Goal: Obtain resource: Obtain resource

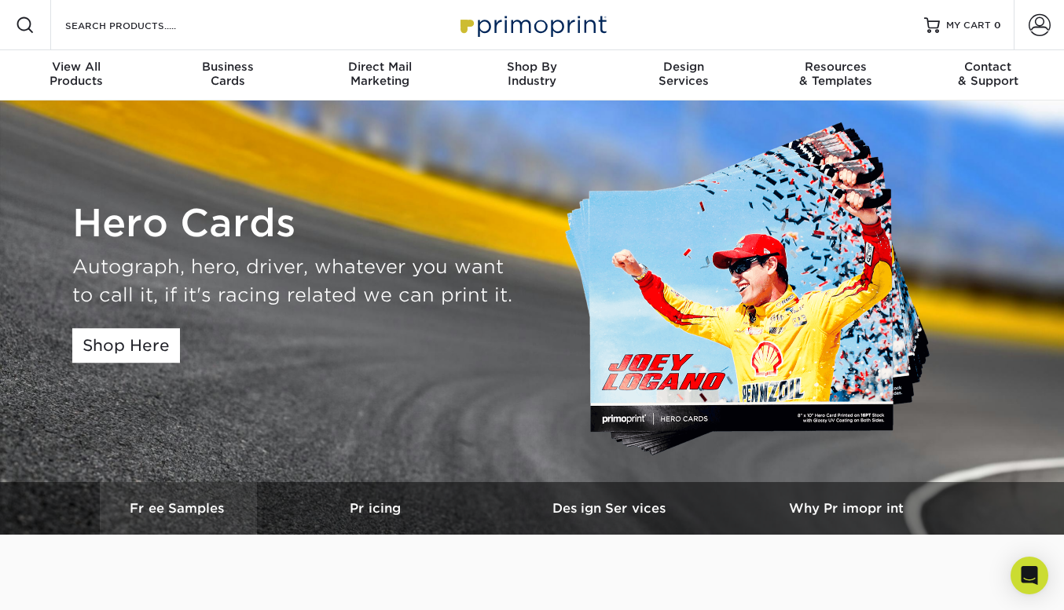
click at [204, 503] on h3 "Free Samples" at bounding box center [178, 508] width 157 height 15
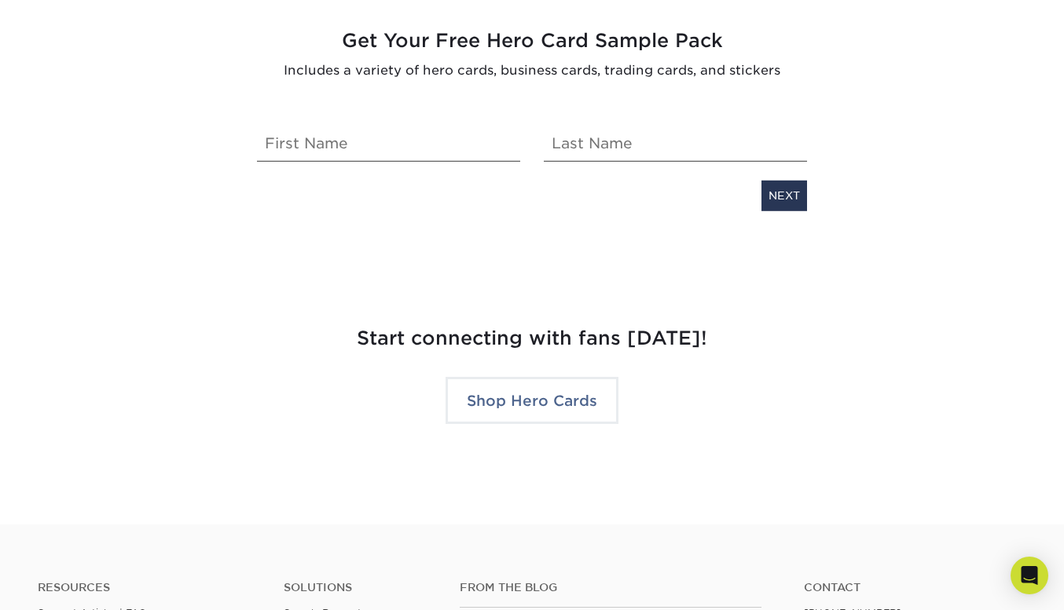
scroll to position [3315, 0]
click at [433, 152] on input "text" at bounding box center [388, 139] width 263 height 44
type input "[PERSON_NAME]"
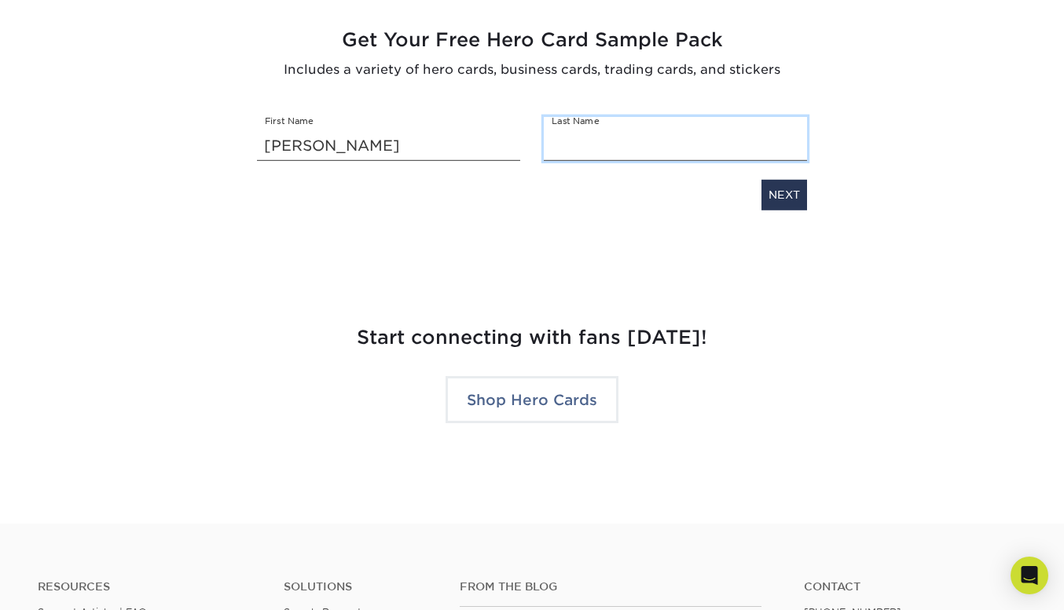
click at [649, 145] on input "text" at bounding box center [675, 139] width 263 height 44
type input "p"
type input "[PERSON_NAME]"
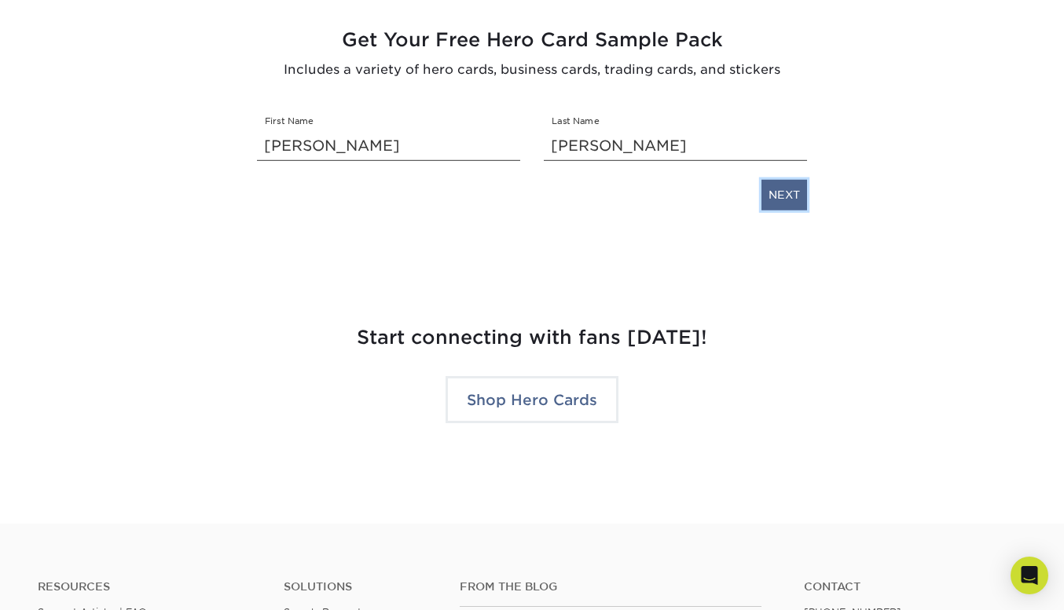
click at [767, 191] on link "NEXT" at bounding box center [784, 195] width 46 height 30
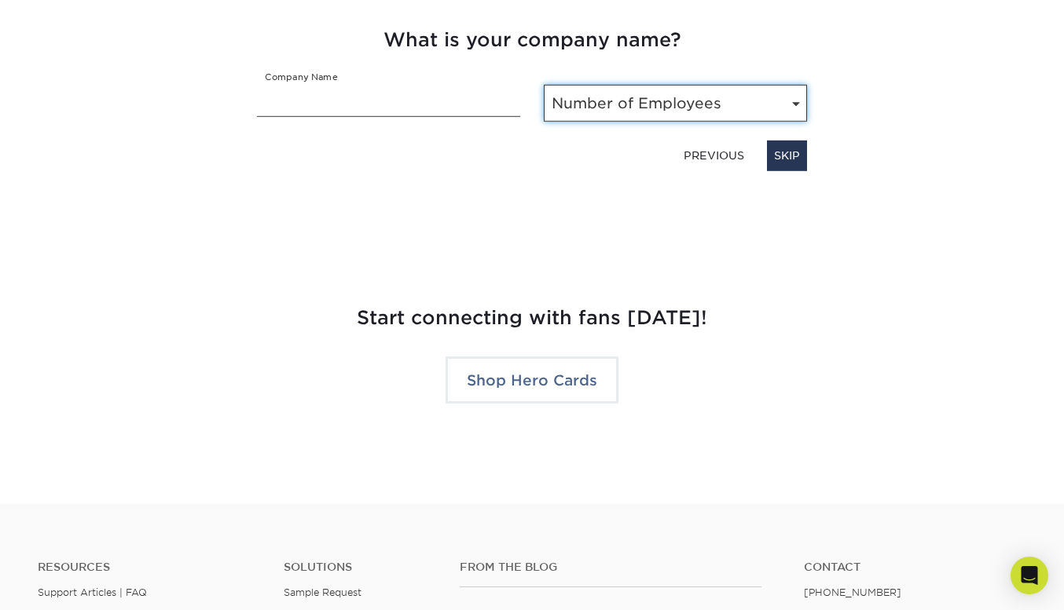
click at [610, 111] on select "Number of Employees Self-employed 1-10 employees 11-50 employees 51-200 employe…" at bounding box center [675, 103] width 263 height 37
select select "Self-employed"
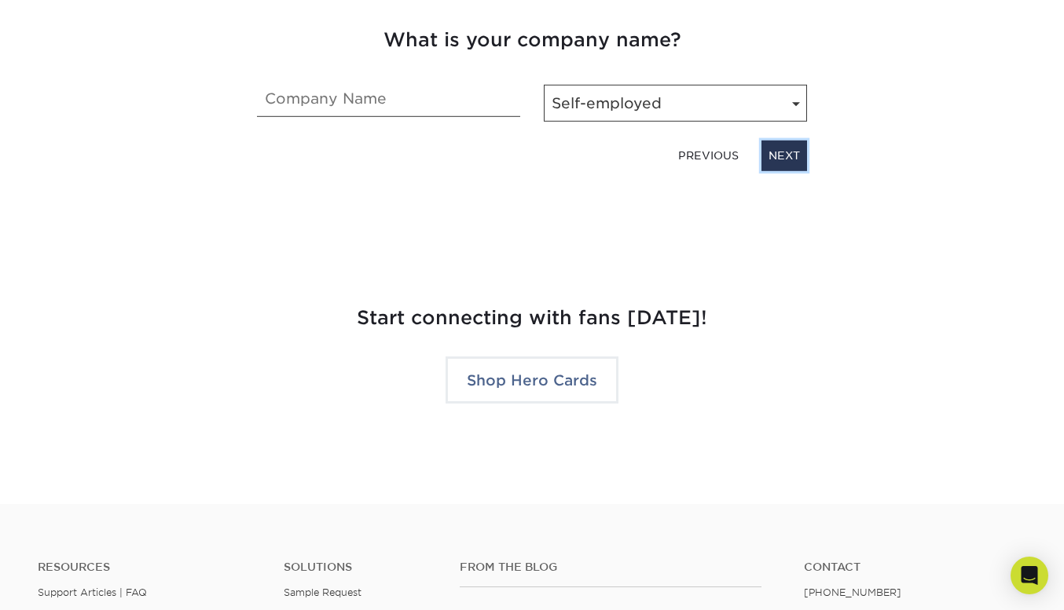
click at [778, 152] on link "NEXT" at bounding box center [784, 156] width 46 height 30
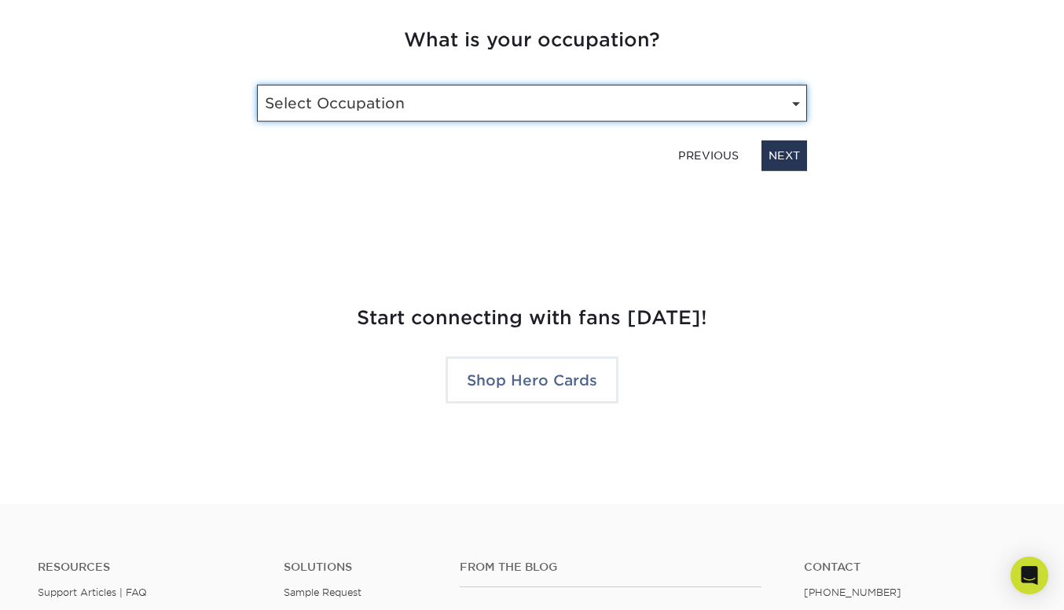
click at [748, 104] on select "Select Occupation Driver Marketing Public Relations Operations Owner Graphic De…" at bounding box center [532, 103] width 550 height 37
select select "Marketing"
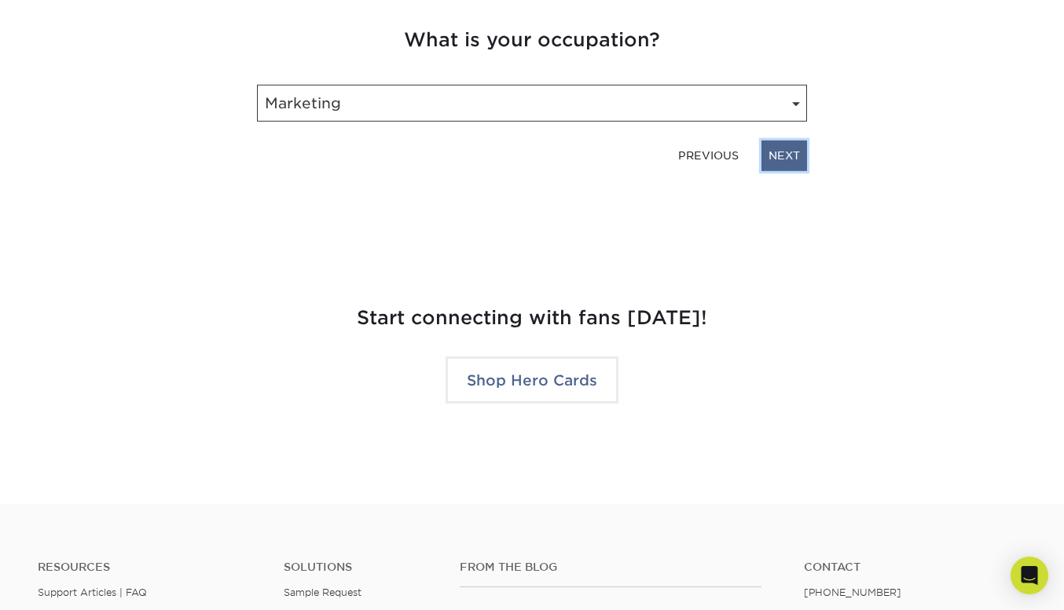
click at [784, 156] on link "NEXT" at bounding box center [784, 156] width 46 height 30
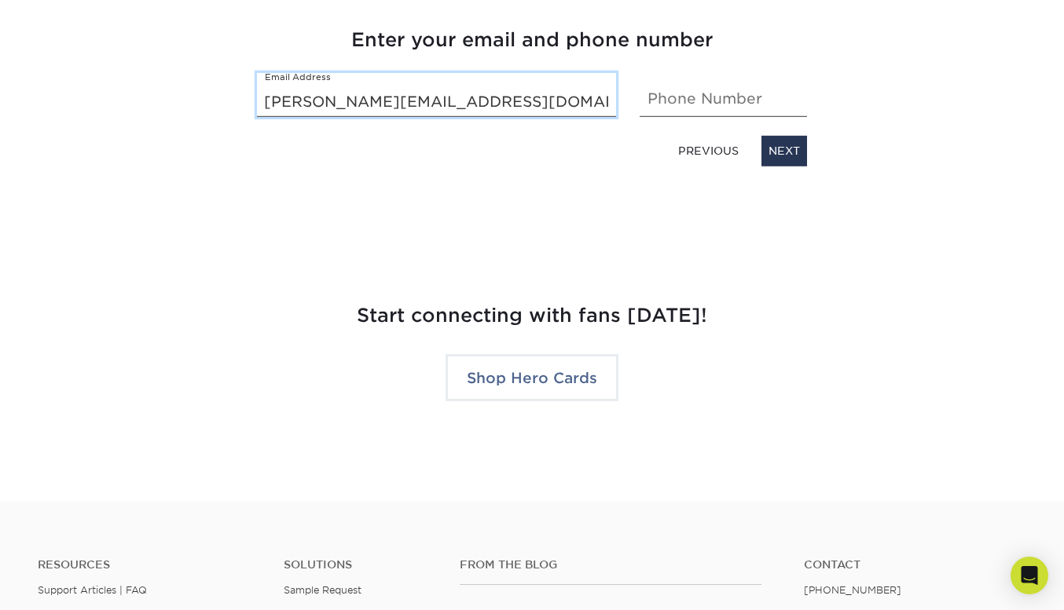
scroll to position [3338, 0]
type input "marie-eve@the5amagency.ca"
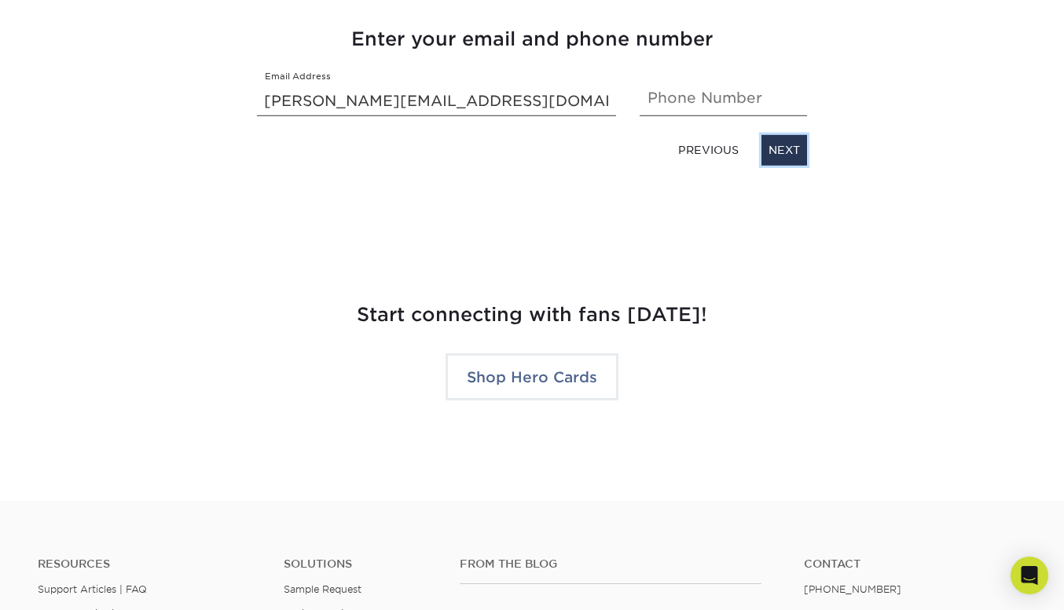
click at [766, 154] on link "NEXT" at bounding box center [784, 150] width 46 height 30
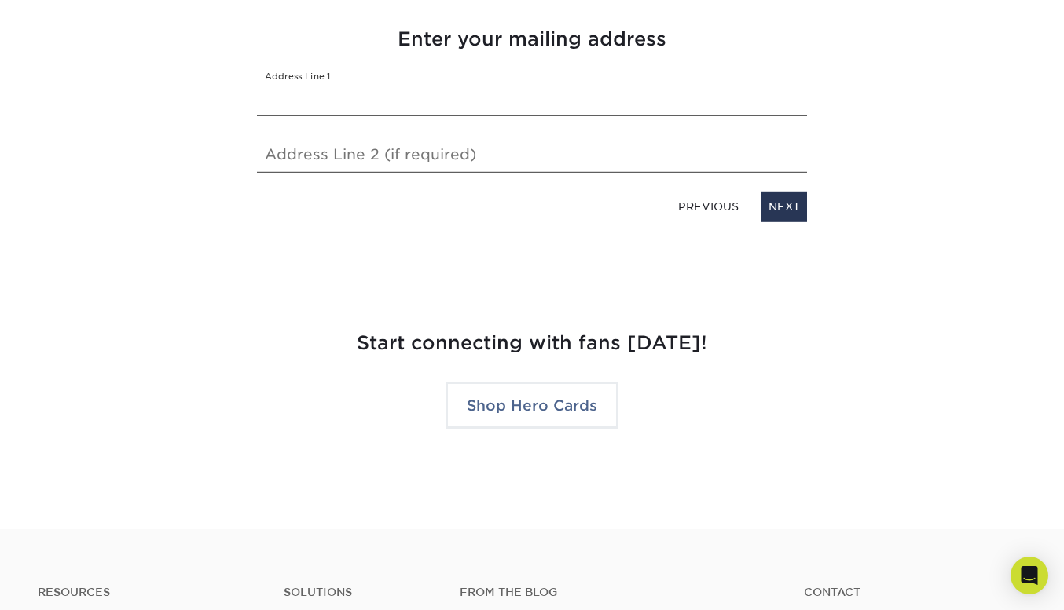
click at [782, 190] on div "PREVIOUS NEXT" at bounding box center [531, 203] width 573 height 36
click at [788, 203] on link "NEXT" at bounding box center [784, 207] width 46 height 30
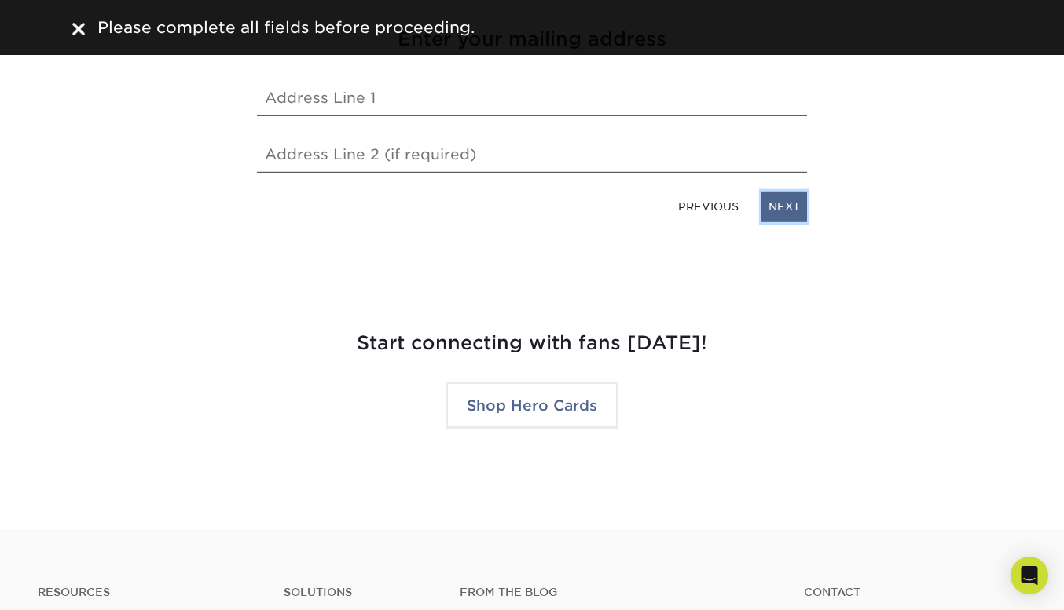
click at [788, 201] on link "NEXT" at bounding box center [784, 207] width 46 height 30
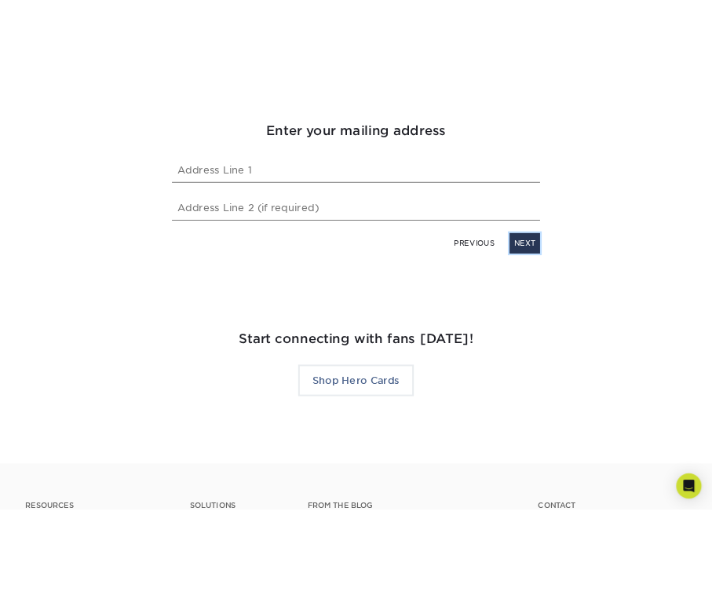
scroll to position [3184, 0]
